Goal: Manage account settings

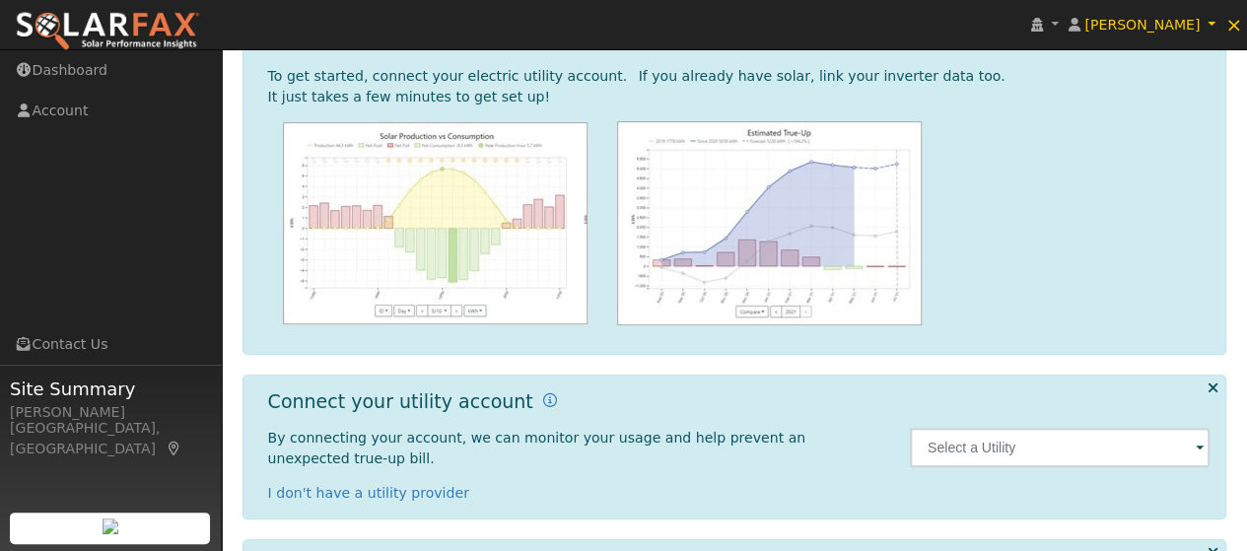
scroll to position [296, 0]
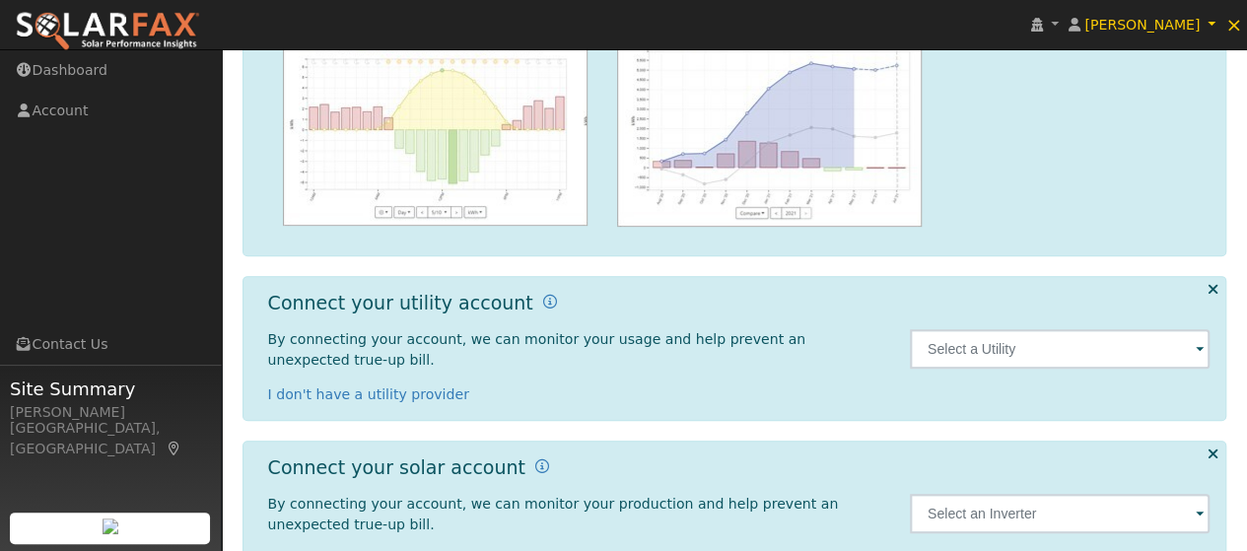
click at [1199, 342] on span at bounding box center [1200, 350] width 8 height 23
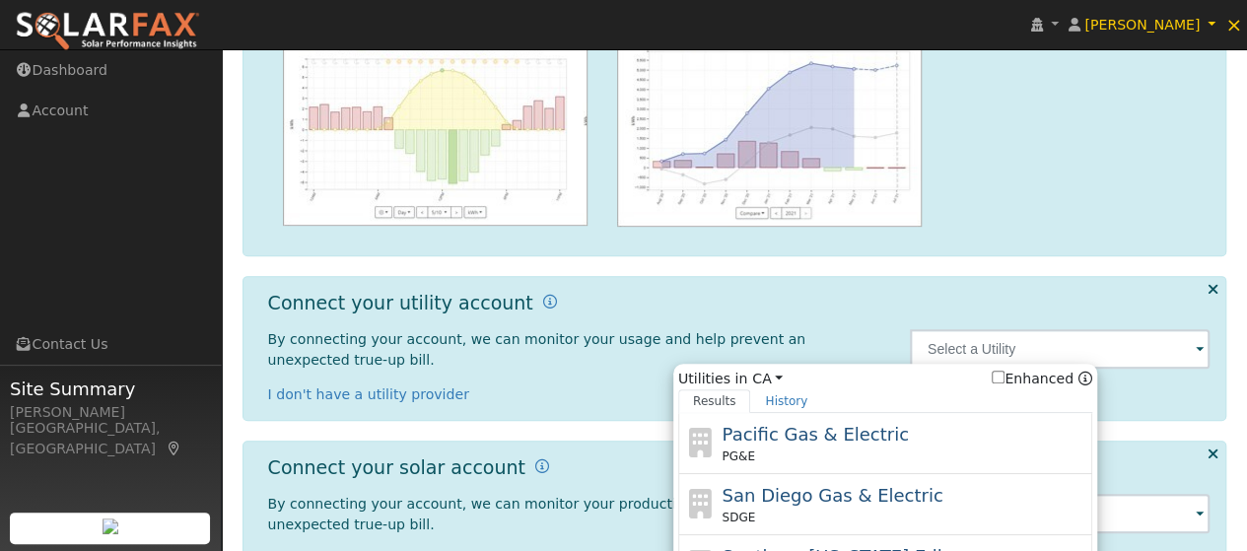
scroll to position [368, 0]
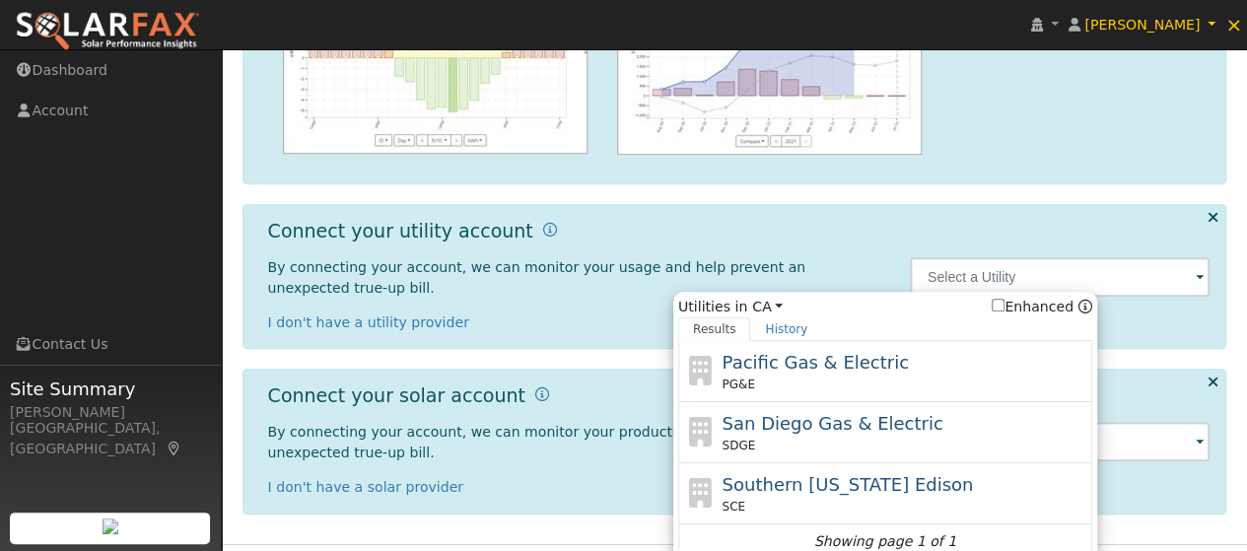
click at [1003, 299] on input "Enhanced" at bounding box center [998, 305] width 13 height 13
checkbox input "true"
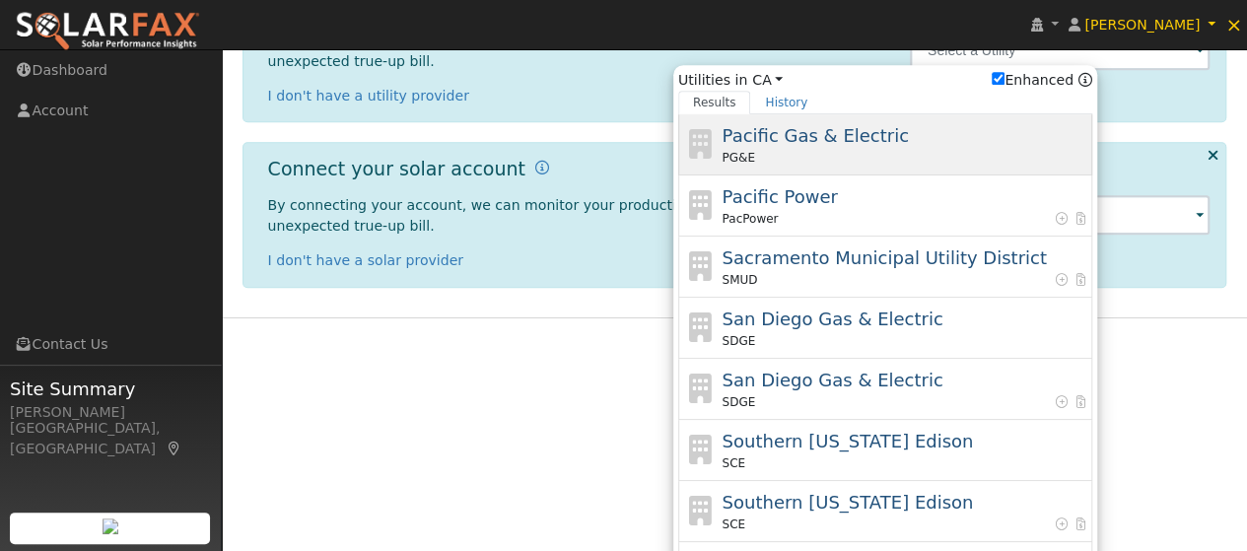
scroll to position [611, 0]
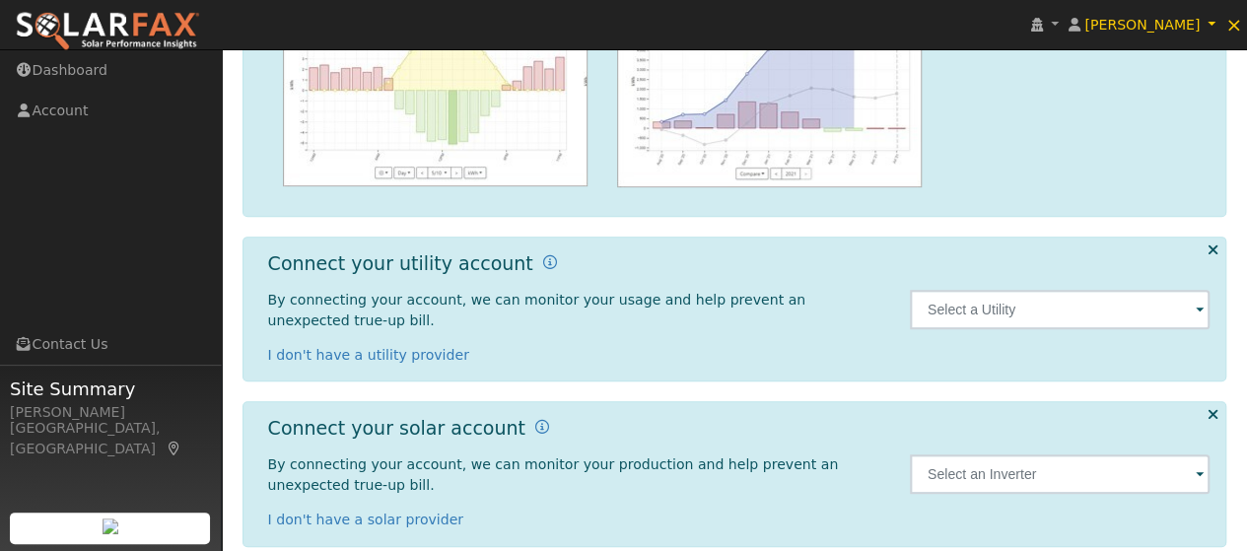
scroll to position [337, 0]
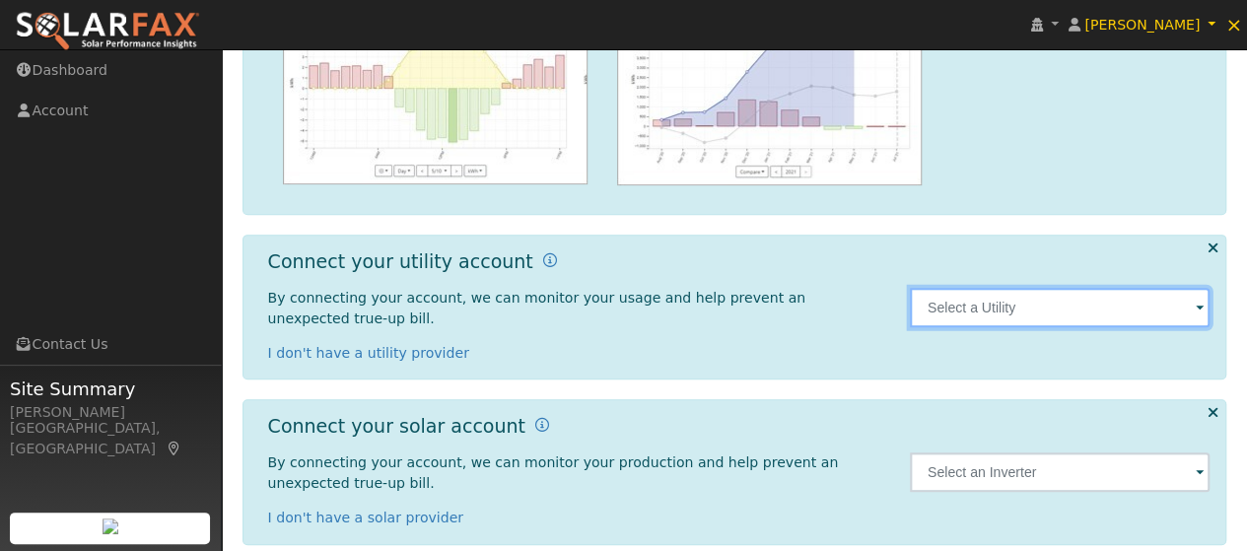
click at [1162, 293] on input "text" at bounding box center [1060, 307] width 301 height 39
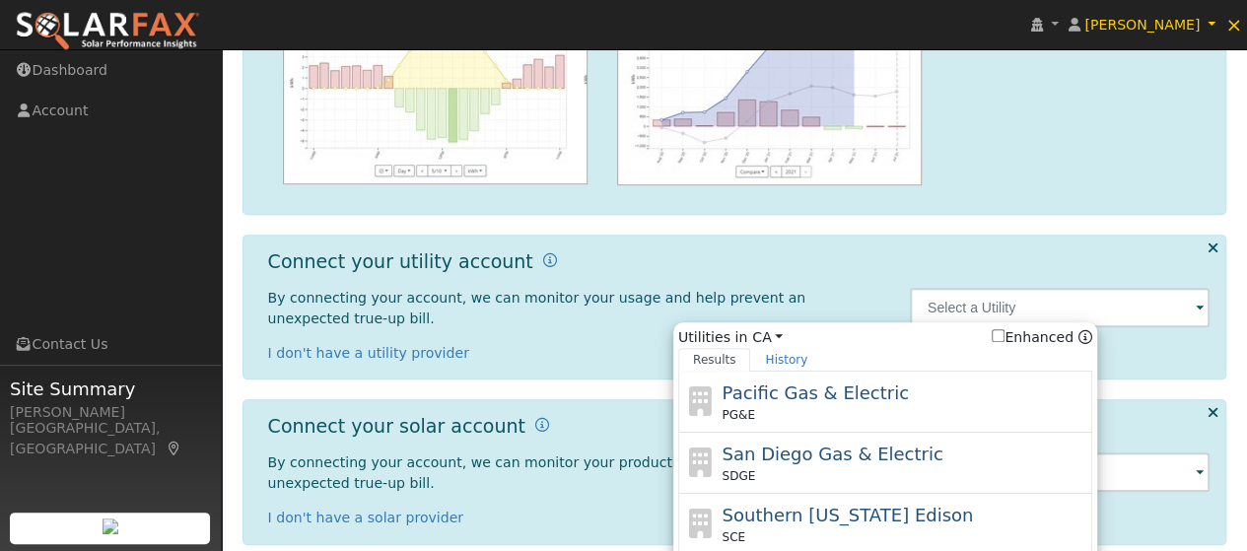
click at [1005, 329] on input "Enhanced" at bounding box center [998, 335] width 13 height 13
checkbox input "true"
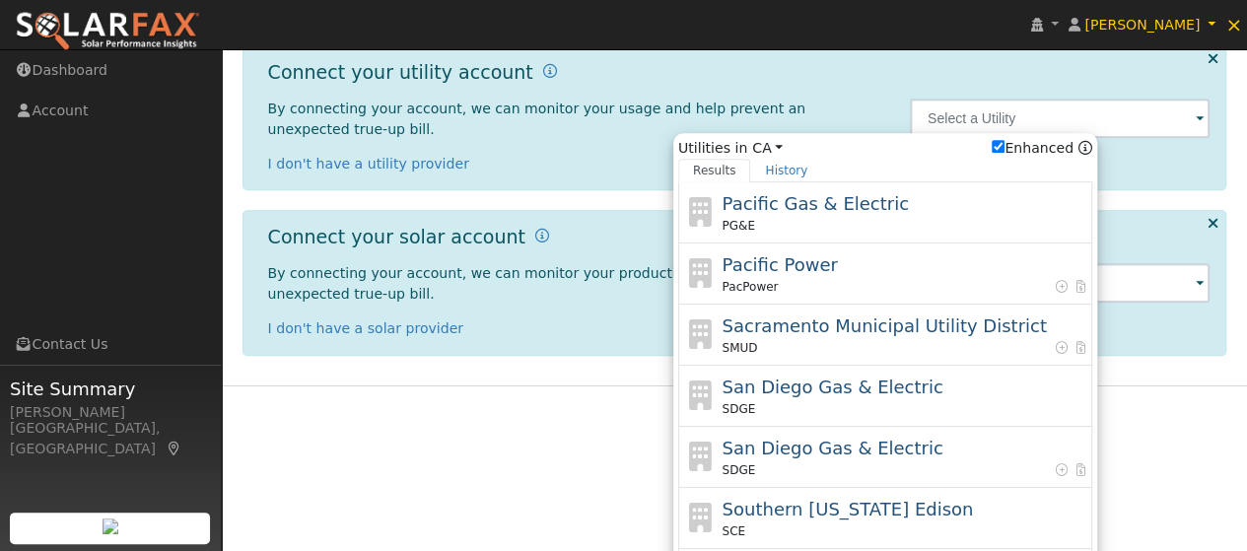
scroll to position [534, 0]
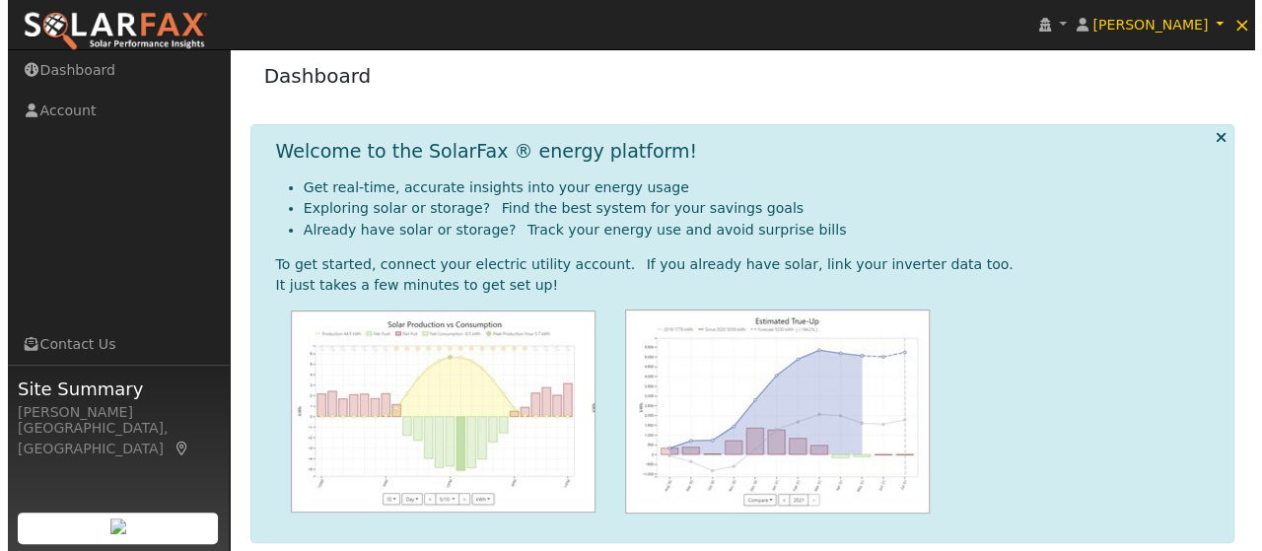
scroll to position [0, 0]
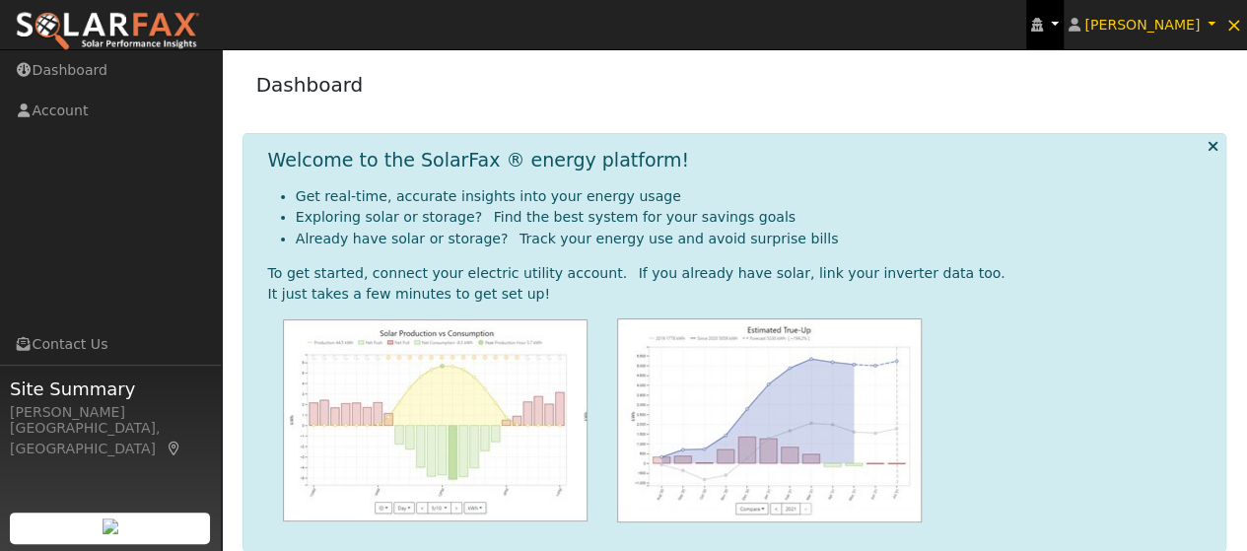
click at [1043, 30] on icon at bounding box center [1037, 25] width 12 height 14
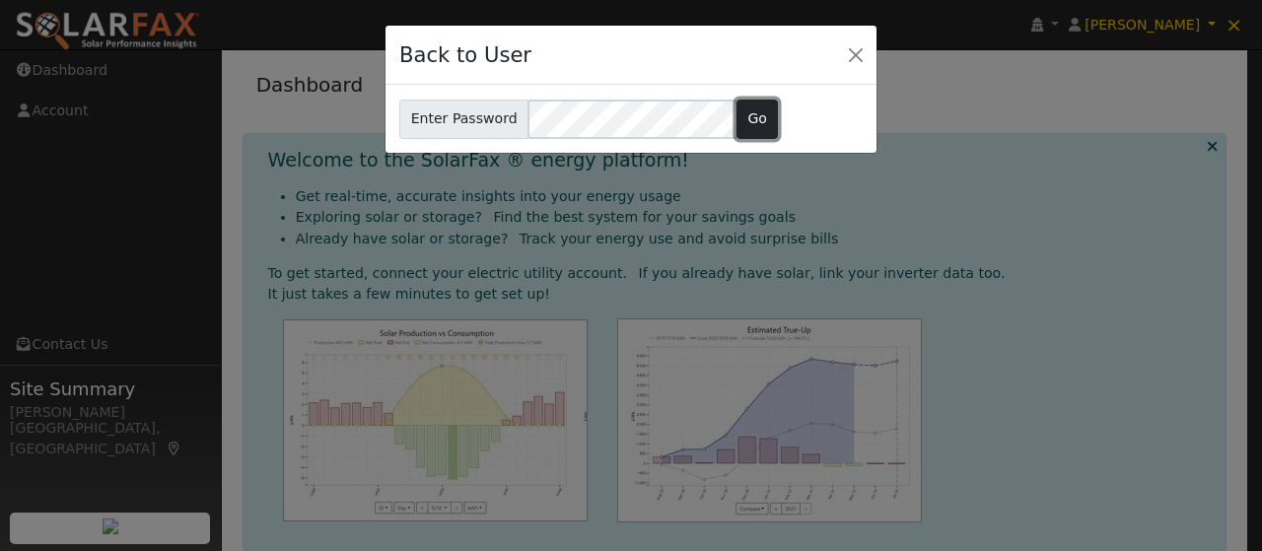
click at [751, 119] on button "Go" at bounding box center [758, 119] width 42 height 39
